Goal: Task Accomplishment & Management: Manage account settings

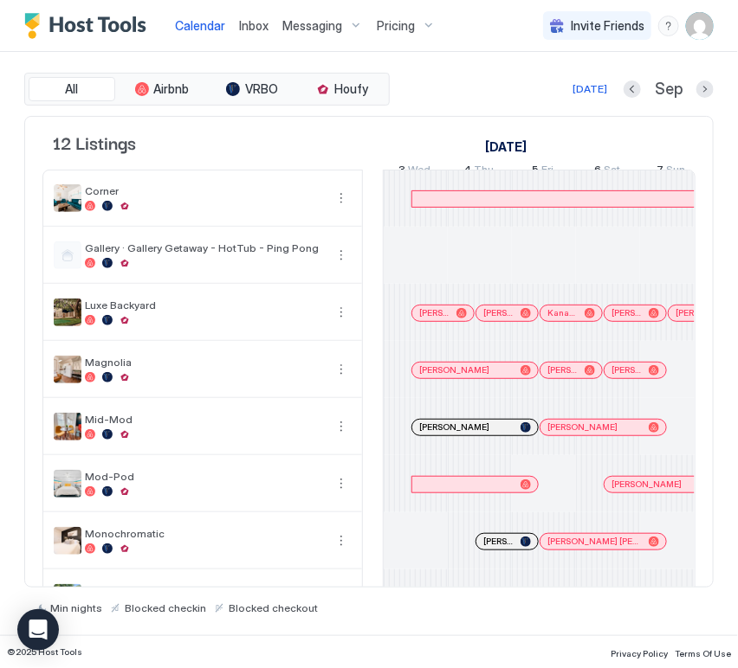
scroll to position [0, 962]
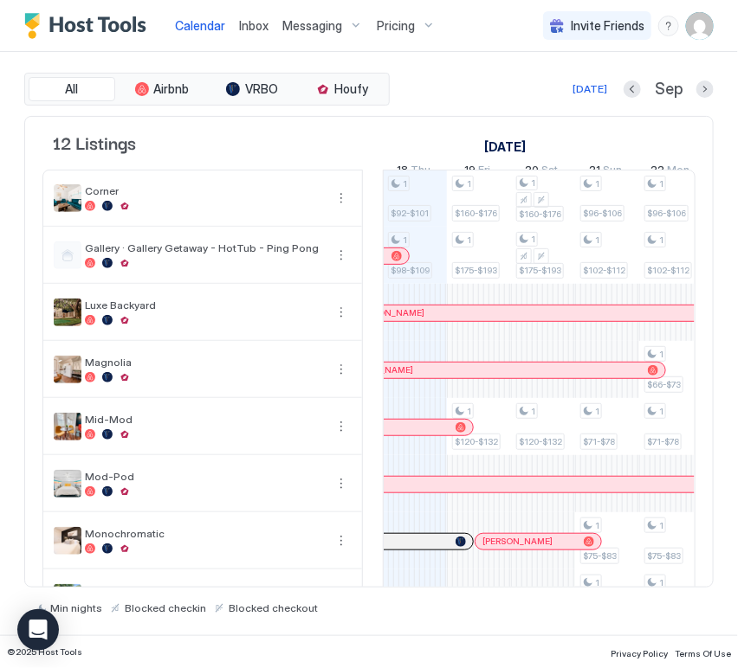
click at [262, 24] on span "Inbox" at bounding box center [253, 25] width 29 height 15
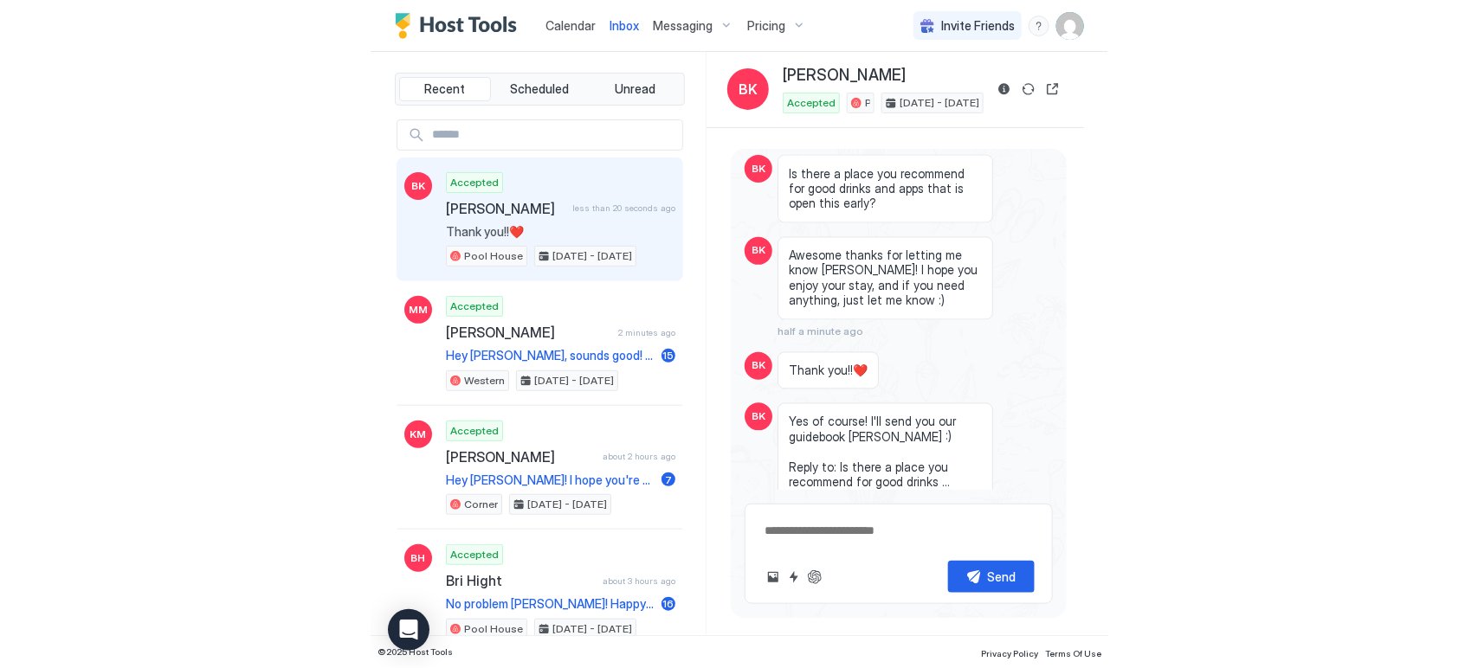
scroll to position [2272, 0]
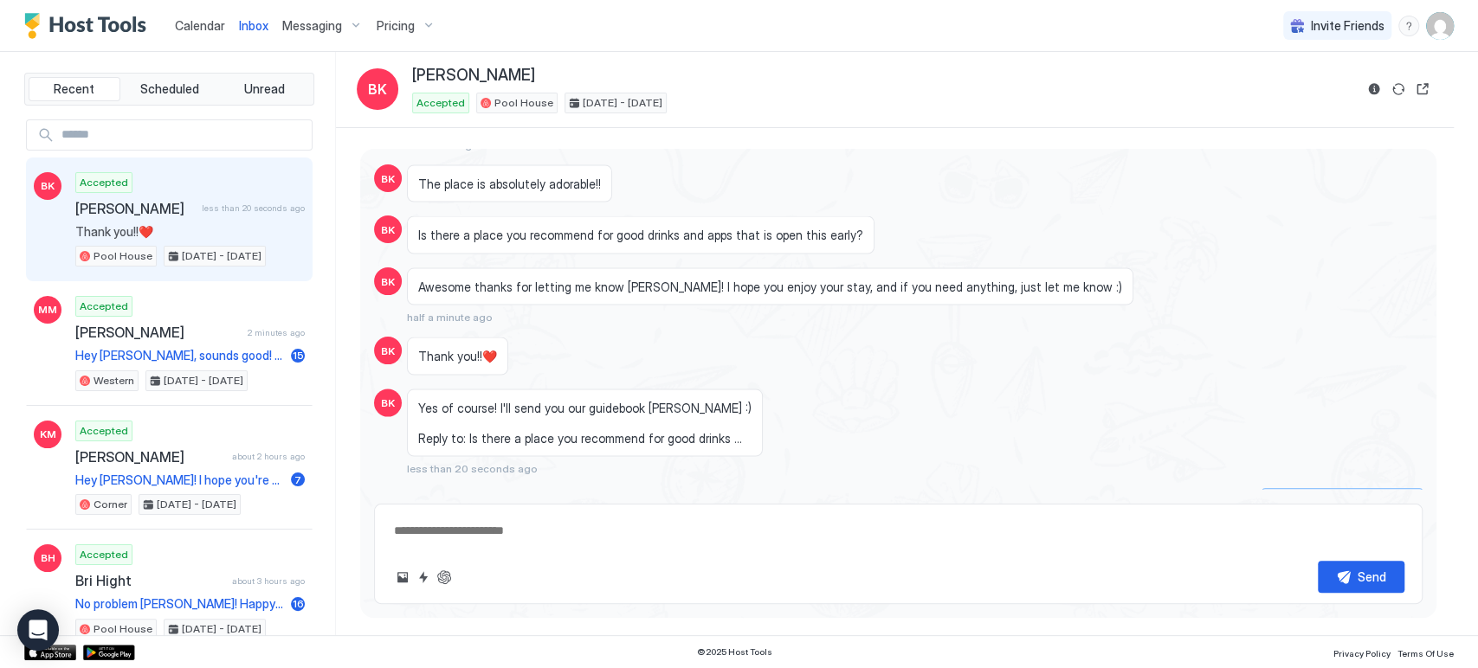
click at [737, 491] on div "Scheduled Messages" at bounding box center [1344, 500] width 118 height 18
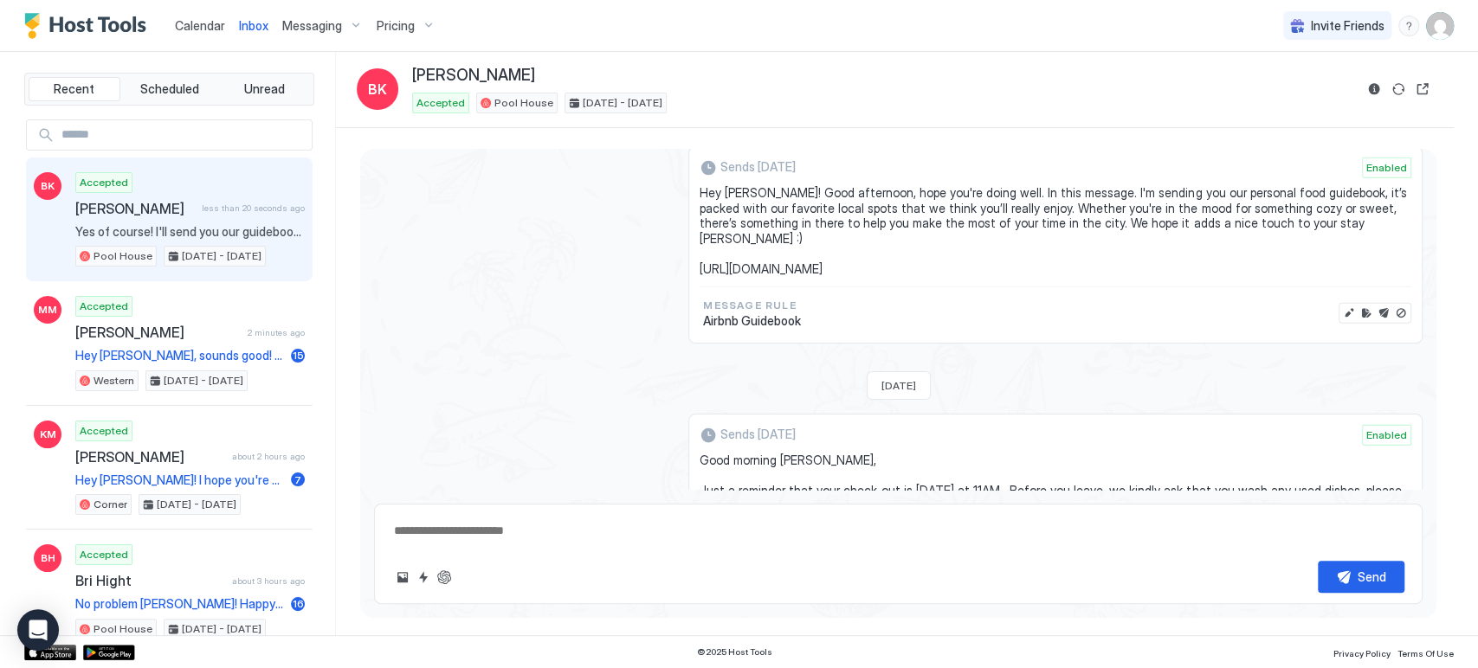
scroll to position [2770, 0]
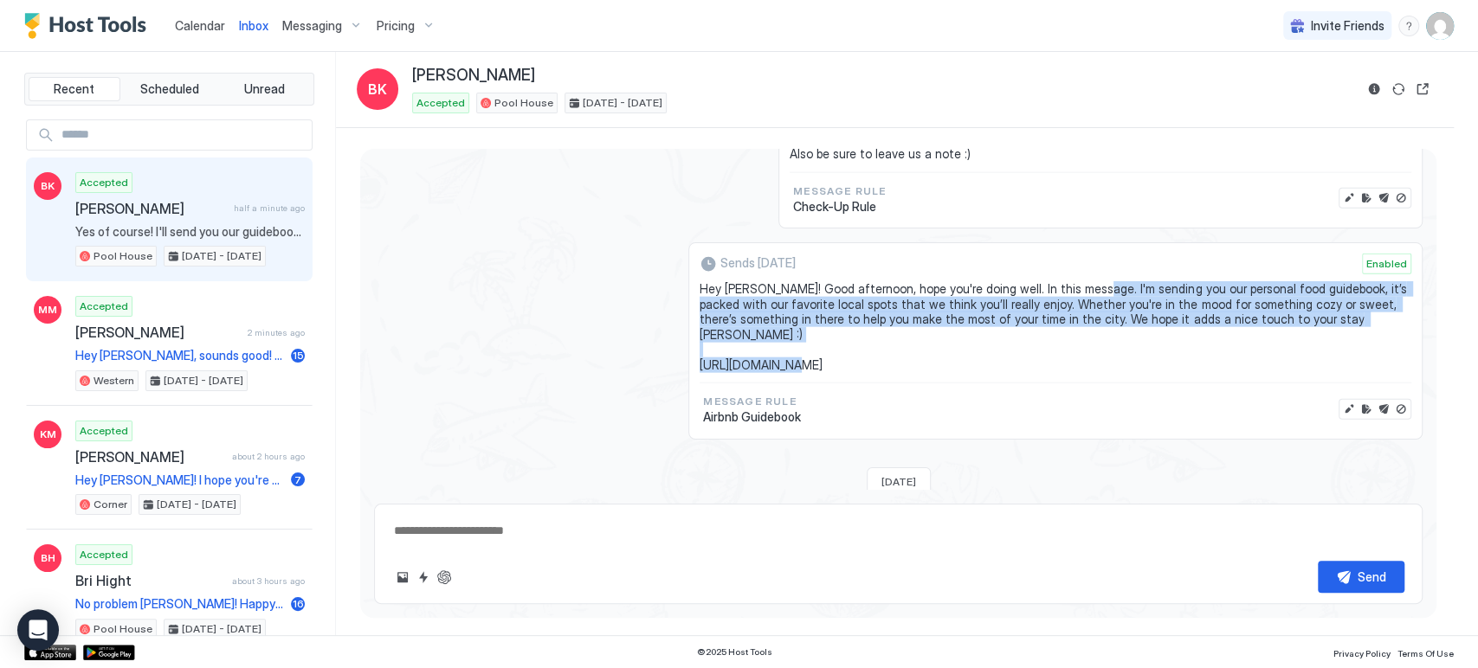
drag, startPoint x: 1065, startPoint y: 269, endPoint x: 849, endPoint y: 338, distance: 226.4
click at [737, 338] on div "Hey [PERSON_NAME]! Good afternoon, hope you're doing well. In this message. I'm…" at bounding box center [1055, 331] width 712 height 101
copy span "I'm sending you our personal food guidebook, it’s packed with our favorite loca…"
click at [737, 401] on button "Disable message" at bounding box center [1400, 409] width 17 height 17
